Goal: Check status: Check status

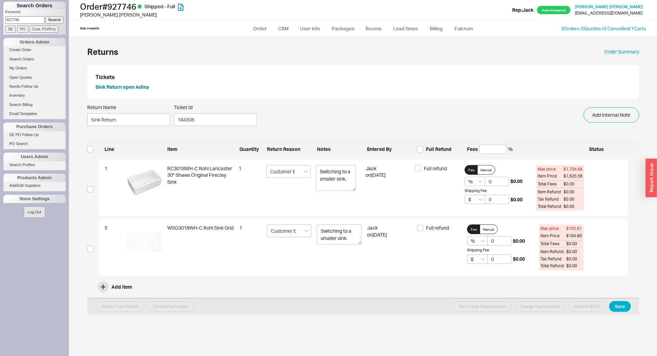
click at [31, 18] on input "927746" at bounding box center [24, 19] width 39 height 7
type input "9"
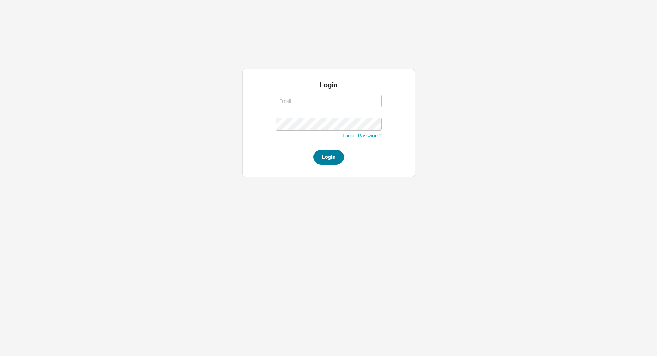
type input "[EMAIL_ADDRESS][DOMAIN_NAME]"
click at [337, 160] on button "Login" at bounding box center [328, 156] width 30 height 15
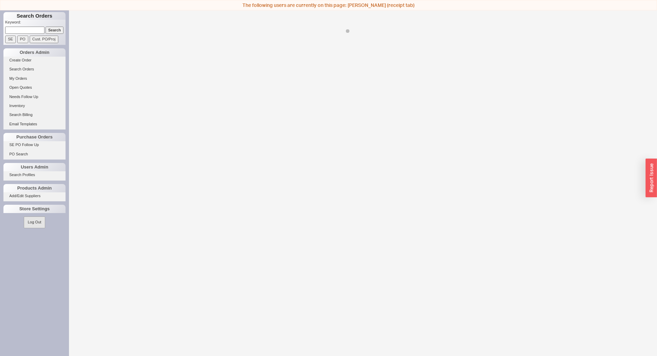
click at [15, 20] on p "Keyword:" at bounding box center [35, 23] width 60 height 7
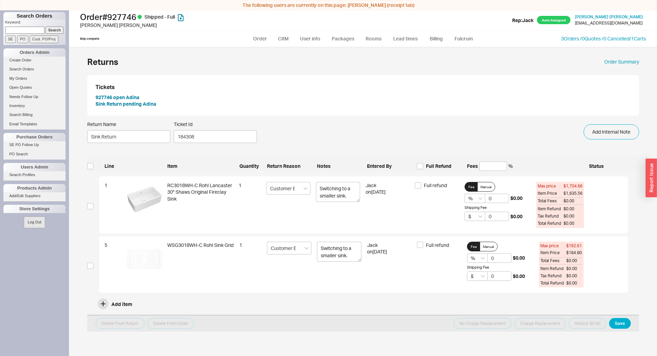
click at [13, 31] on input at bounding box center [24, 30] width 39 height 7
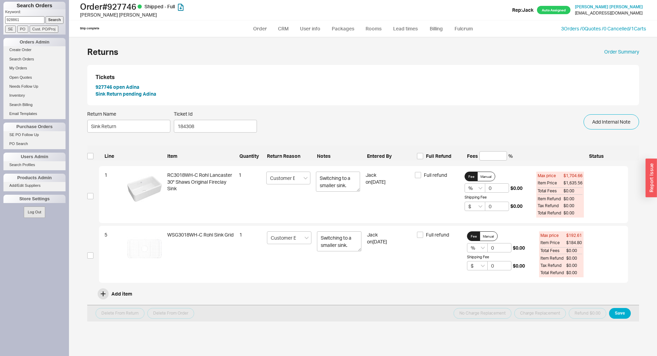
type input "928861"
click at [46, 16] on input "Search" at bounding box center [55, 19] width 18 height 7
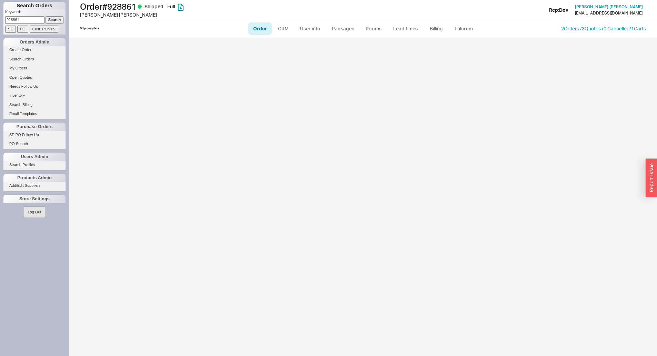
select select "LOW"
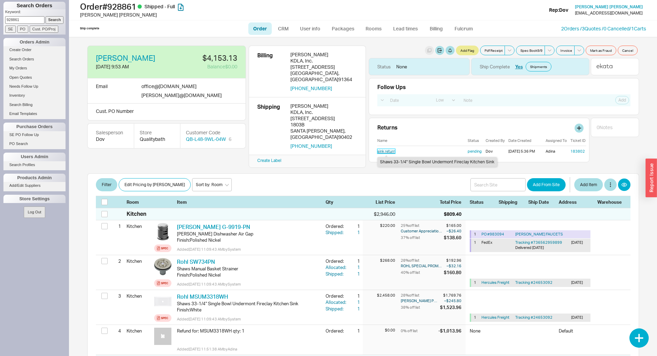
click at [391, 152] on link "sink return" at bounding box center [386, 151] width 18 height 5
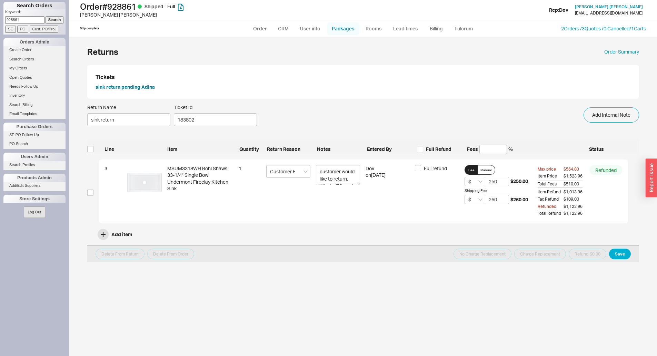
click at [338, 28] on link "Packages" at bounding box center [343, 28] width 32 height 12
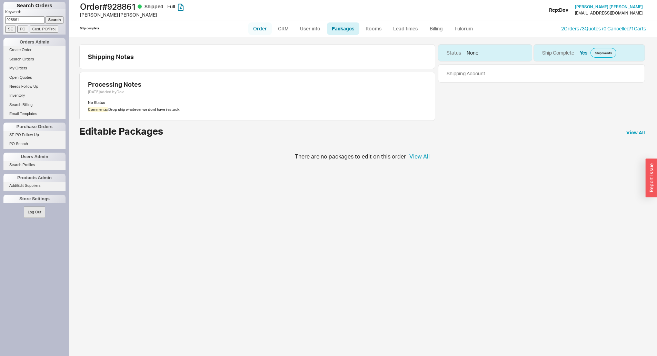
click at [261, 30] on link "Order" at bounding box center [259, 28] width 23 height 12
select select "LOW"
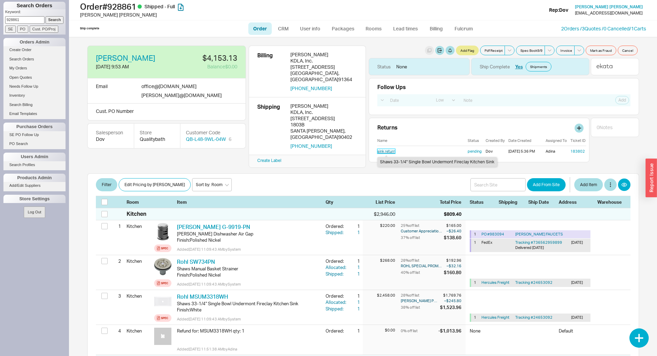
click at [383, 151] on link "sink return" at bounding box center [386, 151] width 18 height 5
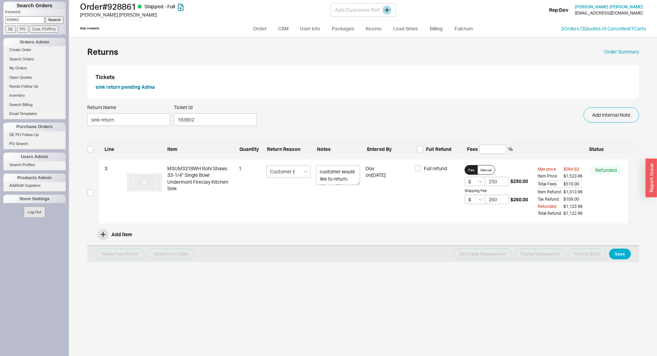
select select "LOW"
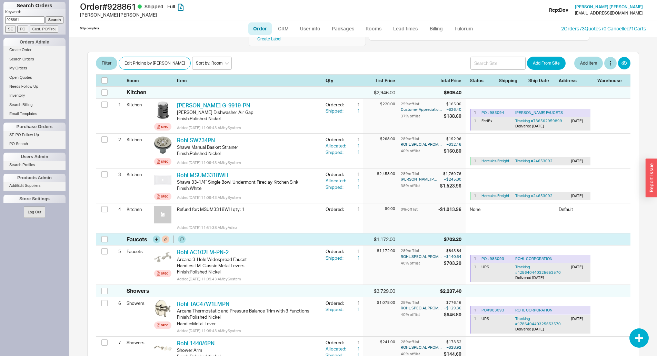
scroll to position [138, 0]
